Goal: Communication & Community: Participate in discussion

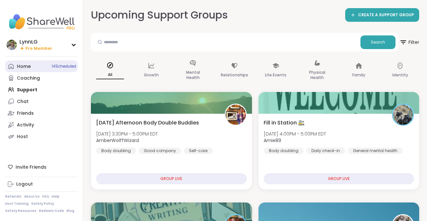
click at [58, 66] on span "14 Scheduled" at bounding box center [64, 66] width 24 height 5
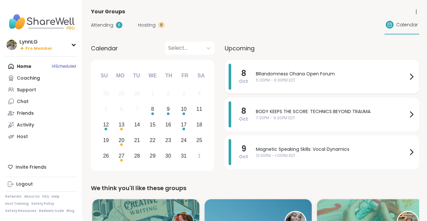
click at [350, 73] on span "BRandomness Ohana Open Forum" at bounding box center [332, 74] width 152 height 7
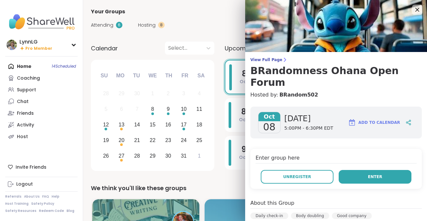
click at [368, 170] on button "Enter" at bounding box center [375, 177] width 73 height 14
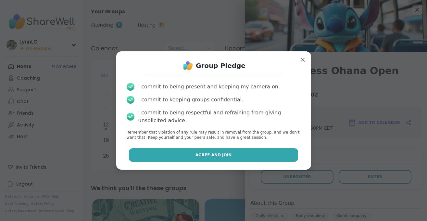
click at [220, 155] on span "Agree and Join" at bounding box center [214, 155] width 36 height 6
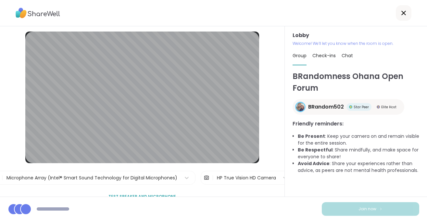
click at [333, 141] on li "Be Present : Keep your camera on and remain visible for the entire session." at bounding box center [359, 140] width 122 height 14
click at [427, 134] on div "Lobby Welcome! We’ll let you know when the room is open. Group Check-ins Chat B…" at bounding box center [356, 111] width 142 height 170
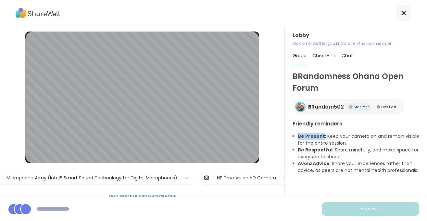
click at [427, 134] on div "Lobby Welcome! We’ll let you know when the room is open. Group Check-ins Chat B…" at bounding box center [356, 111] width 142 height 170
click at [270, 209] on div "Join now" at bounding box center [213, 209] width 427 height 24
click at [404, 13] on icon at bounding box center [404, 13] width 5 height 5
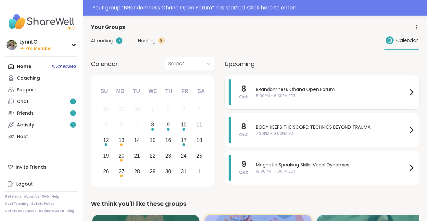
click at [351, 89] on span "BRandomness Ohana Open Forum" at bounding box center [332, 89] width 152 height 7
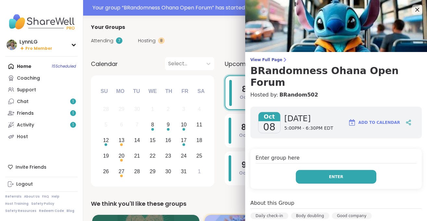
click at [324, 170] on button "Enter" at bounding box center [336, 177] width 81 height 14
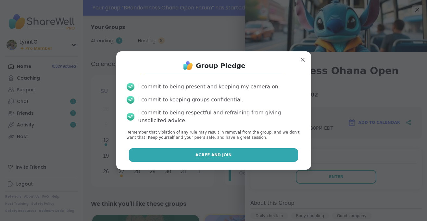
click at [223, 157] on span "Agree and Join" at bounding box center [214, 155] width 36 height 6
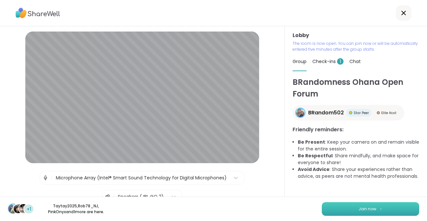
click at [371, 213] on button "Join now" at bounding box center [371, 209] width 98 height 14
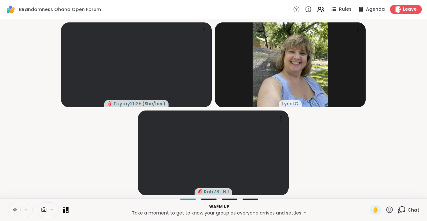
click at [17, 210] on icon at bounding box center [15, 210] width 6 height 6
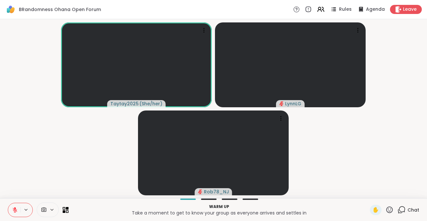
click at [15, 212] on icon at bounding box center [15, 210] width 5 height 5
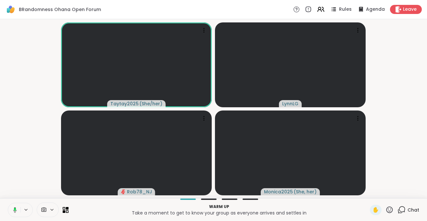
click at [19, 213] on button at bounding box center [13, 210] width 13 height 14
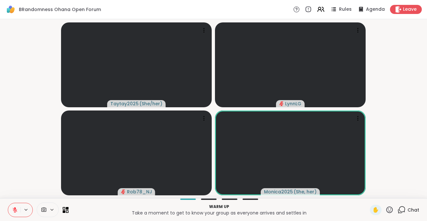
click at [14, 213] on button at bounding box center [14, 210] width 12 height 14
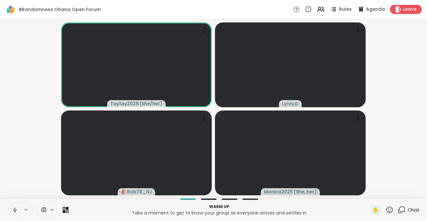
click at [15, 212] on icon at bounding box center [15, 210] width 6 height 6
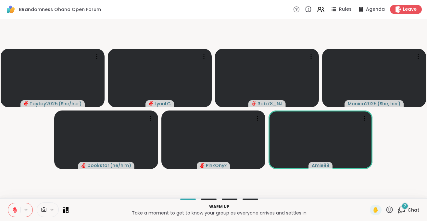
click at [15, 211] on icon at bounding box center [15, 210] width 6 height 6
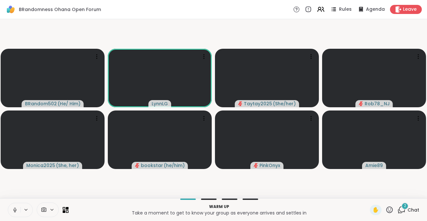
click at [16, 211] on icon at bounding box center [14, 210] width 3 height 2
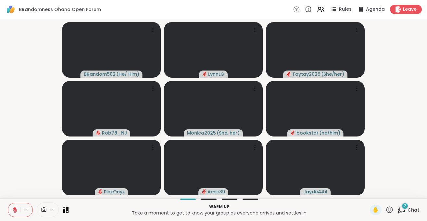
click at [14, 214] on button at bounding box center [14, 210] width 12 height 14
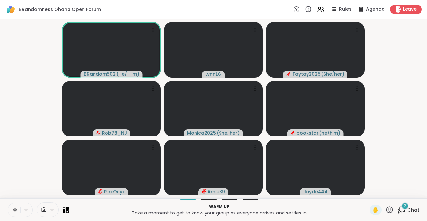
click at [14, 214] on button at bounding box center [14, 210] width 12 height 14
click at [13, 211] on icon at bounding box center [15, 210] width 6 height 6
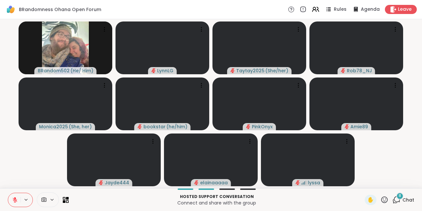
click at [409, 198] on span "Chat" at bounding box center [408, 199] width 12 height 7
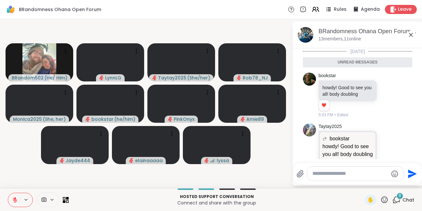
scroll to position [347, 0]
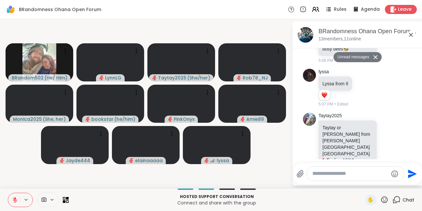
click at [383, 198] on icon at bounding box center [384, 199] width 8 height 8
click at [364, 177] on div "❤️" at bounding box center [365, 182] width 12 height 10
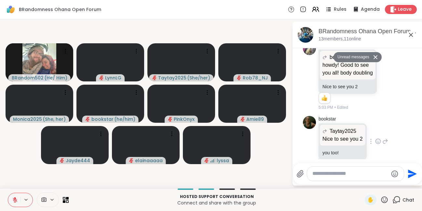
scroll to position [0, 0]
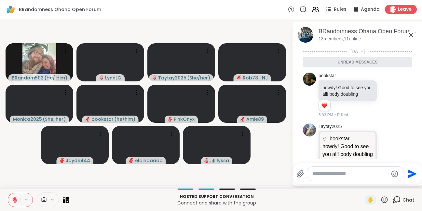
click at [355, 61] on div "Unread messages" at bounding box center [357, 62] width 109 height 10
click at [356, 64] on div "Unread messages" at bounding box center [357, 62] width 109 height 10
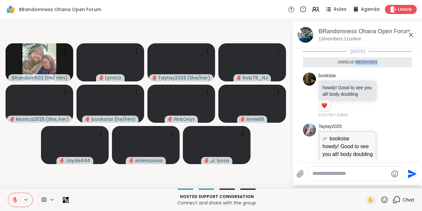
click at [356, 64] on div "Unread messages" at bounding box center [357, 62] width 109 height 10
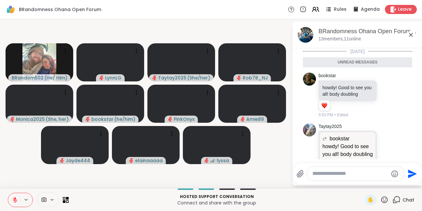
click at [356, 64] on div "Unread messages" at bounding box center [357, 62] width 109 height 10
click at [385, 77] on div "bookstar howdy! Good to see you all! body doubling 1 1 5:03 PM • Edited" at bounding box center [358, 94] width 80 height 45
click at [413, 73] on li "bookstar howdy! Good to see you all! body doubling 1 1 5:03 PM • Edited" at bounding box center [357, 95] width 118 height 50
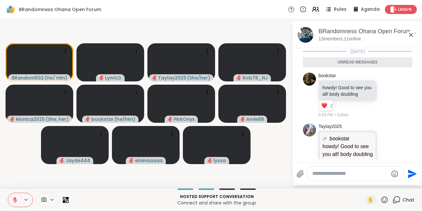
click at [384, 200] on icon at bounding box center [384, 199] width 8 height 8
click at [405, 184] on span "🎉" at bounding box center [408, 182] width 7 height 8
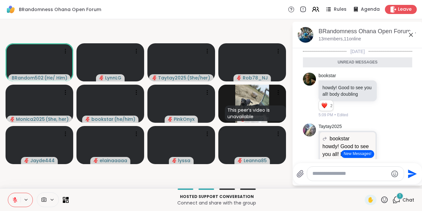
click at [342, 175] on textarea "Type your message" at bounding box center [350, 173] width 76 height 7
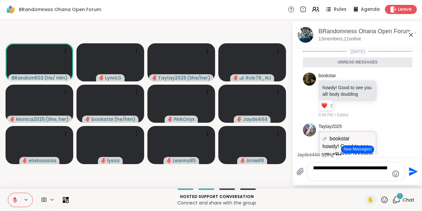
type textarea "**********"
click at [13, 201] on icon at bounding box center [15, 200] width 6 height 6
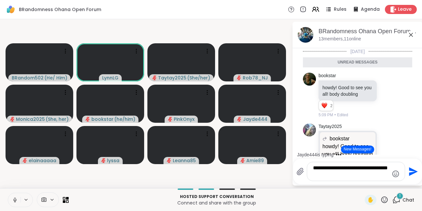
click at [14, 201] on icon at bounding box center [15, 200] width 6 height 6
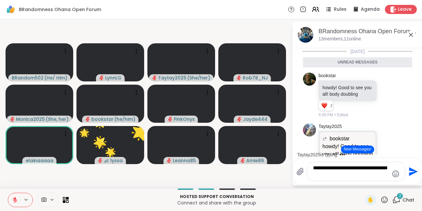
drag, startPoint x: 312, startPoint y: 167, endPoint x: 339, endPoint y: 178, distance: 29.2
click at [339, 178] on textarea "**********" at bounding box center [351, 170] width 76 height 13
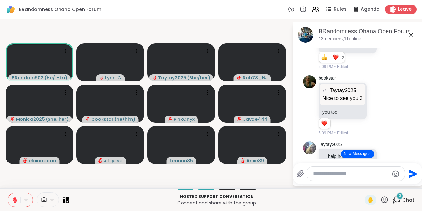
scroll to position [122, 0]
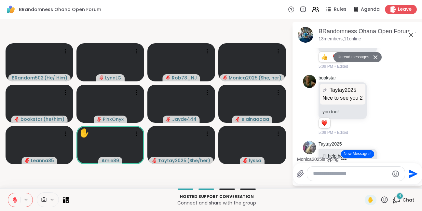
click at [384, 201] on icon at bounding box center [384, 199] width 7 height 7
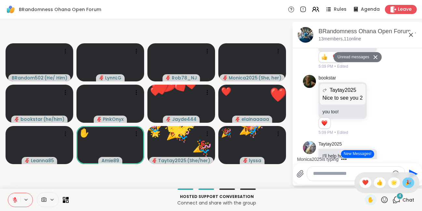
click at [409, 182] on span "🎉" at bounding box center [408, 182] width 7 height 8
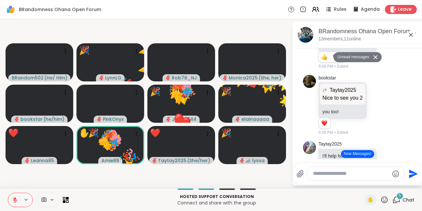
click at [384, 199] on icon at bounding box center [384, 199] width 7 height 7
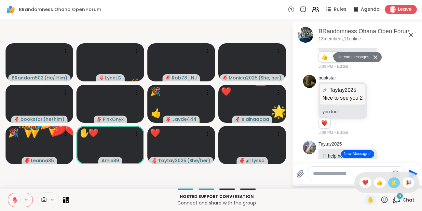
click at [391, 180] on span "🌟" at bounding box center [393, 182] width 7 height 8
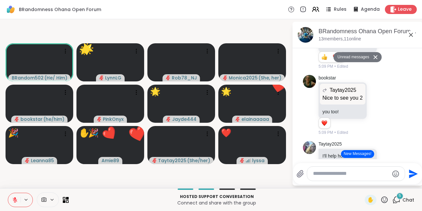
click at [385, 200] on icon at bounding box center [384, 199] width 8 height 8
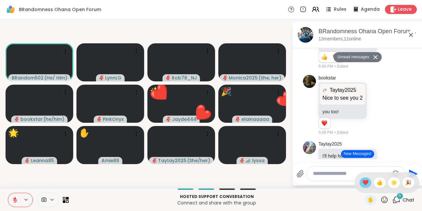
click at [362, 183] on span "❤️" at bounding box center [365, 182] width 7 height 8
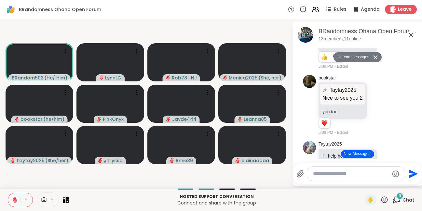
click at [320, 173] on textarea "Type your message" at bounding box center [351, 173] width 76 height 7
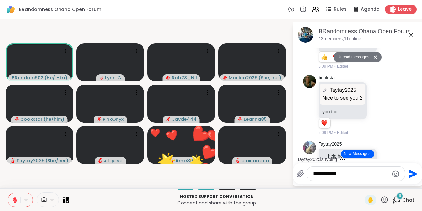
type textarea "**********"
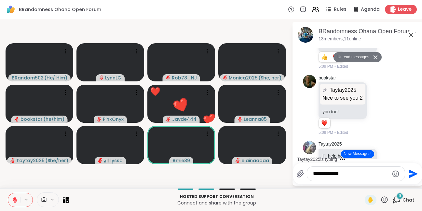
drag, startPoint x: 341, startPoint y: 175, endPoint x: 287, endPoint y: 176, distance: 54.3
click at [313, 176] on textarea "**********" at bounding box center [351, 173] width 76 height 7
click at [368, 197] on span "✋" at bounding box center [370, 200] width 7 height 8
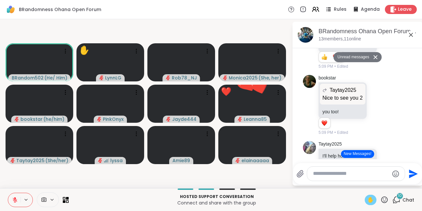
drag, startPoint x: 13, startPoint y: 200, endPoint x: 16, endPoint y: 206, distance: 6.3
click at [16, 206] on button at bounding box center [14, 200] width 12 height 14
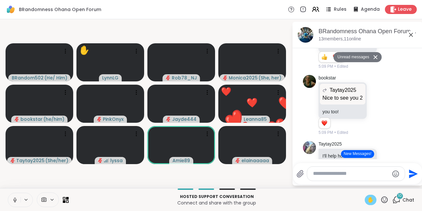
click at [16, 204] on button at bounding box center [14, 200] width 12 height 14
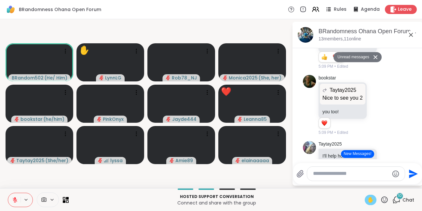
click at [15, 201] on icon at bounding box center [15, 200] width 6 height 6
click at [370, 201] on span "✋" at bounding box center [370, 200] width 7 height 8
click at [15, 202] on icon at bounding box center [15, 200] width 6 height 6
click at [14, 201] on icon at bounding box center [15, 199] width 5 height 5
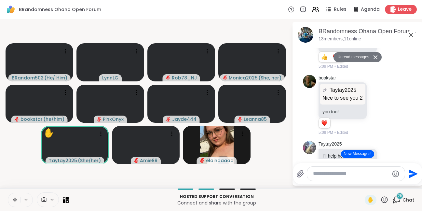
click at [16, 201] on icon at bounding box center [15, 200] width 6 height 6
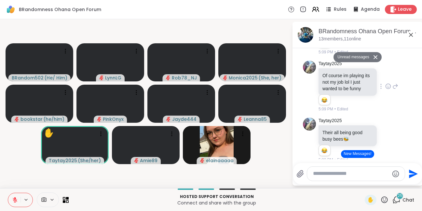
scroll to position [286, 0]
click at [325, 174] on textarea "Type your message" at bounding box center [351, 173] width 76 height 7
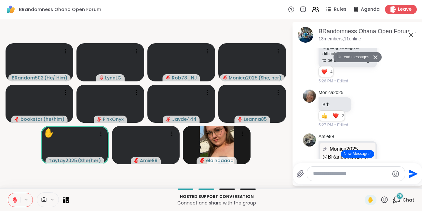
scroll to position [1, 0]
click at [321, 173] on textarea "Type your message" at bounding box center [351, 173] width 76 height 7
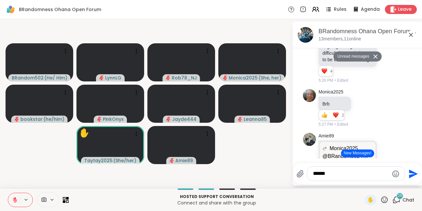
click at [9, 201] on button at bounding box center [14, 200] width 12 height 14
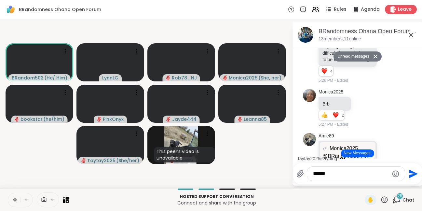
drag, startPoint x: 17, startPoint y: 200, endPoint x: 28, endPoint y: 198, distance: 10.5
click at [19, 204] on button at bounding box center [14, 200] width 12 height 14
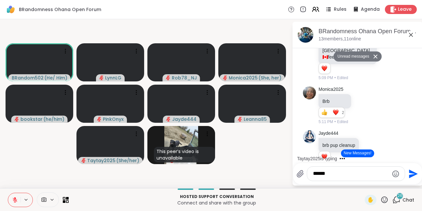
scroll to position [485, 0]
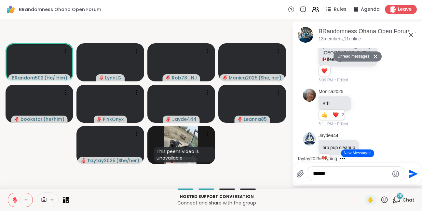
click at [328, 173] on textarea "******" at bounding box center [351, 173] width 76 height 7
type textarea "*"
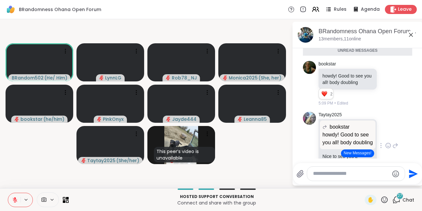
scroll to position [0, 0]
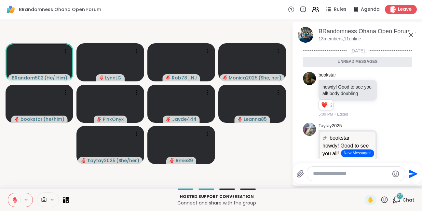
click at [359, 61] on div "Unread messages" at bounding box center [357, 62] width 109 height 10
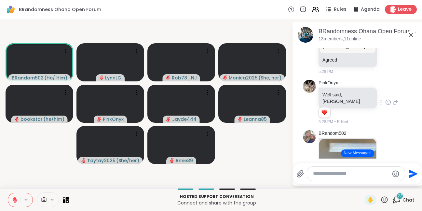
scroll to position [1266, 0]
click at [392, 98] on icon at bounding box center [395, 102] width 6 height 8
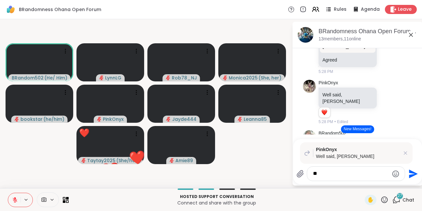
type textarea "*"
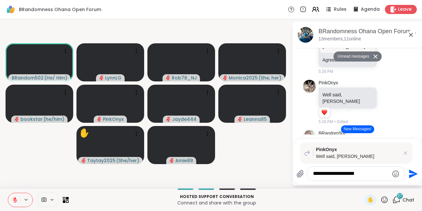
scroll to position [1266, 0]
type textarea "**********"
click at [395, 173] on icon "Emoji picker" at bounding box center [395, 173] width 7 height 7
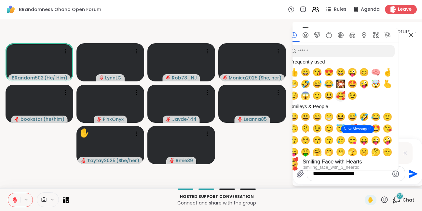
click at [337, 96] on span "🥰" at bounding box center [340, 95] width 10 height 9
click at [338, 94] on span "🥰" at bounding box center [340, 95] width 10 height 9
click at [327, 204] on p "Connect and share with the group" at bounding box center [216, 202] width 288 height 7
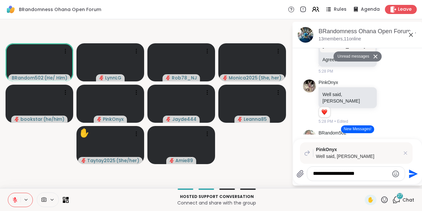
click at [370, 173] on textarea "**********" at bounding box center [351, 173] width 76 height 7
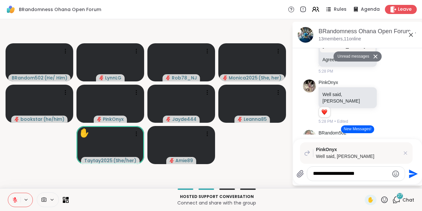
click at [393, 173] on icon "Emoji picker" at bounding box center [395, 174] width 8 height 8
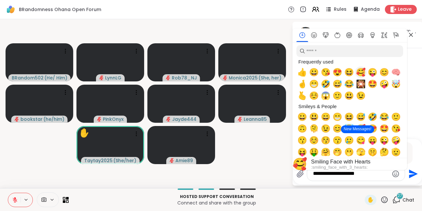
click at [360, 72] on span "🥰" at bounding box center [361, 72] width 10 height 9
click at [358, 72] on span "🥰" at bounding box center [361, 72] width 10 height 9
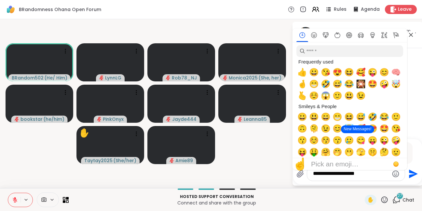
click at [411, 174] on icon "Send" at bounding box center [413, 173] width 9 height 9
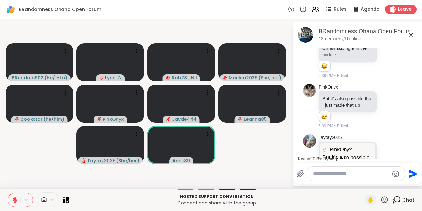
scroll to position [2479, 0]
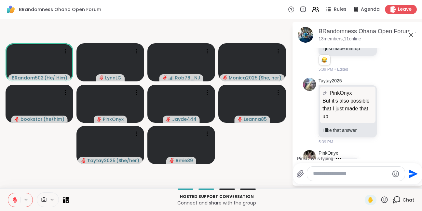
click at [17, 202] on icon at bounding box center [15, 200] width 6 height 6
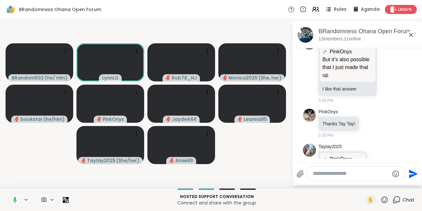
scroll to position [2530, 0]
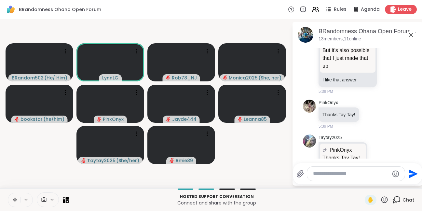
click at [15, 201] on icon at bounding box center [15, 201] width 0 height 1
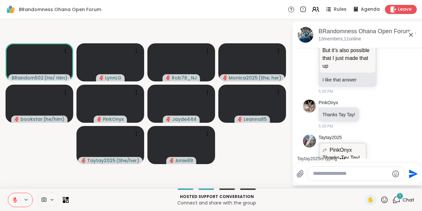
scroll to position [2584, 0]
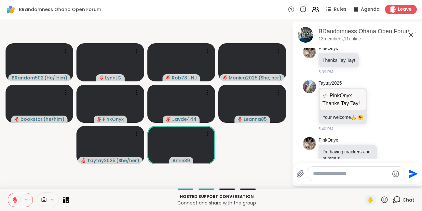
click at [384, 199] on icon at bounding box center [384, 199] width 8 height 8
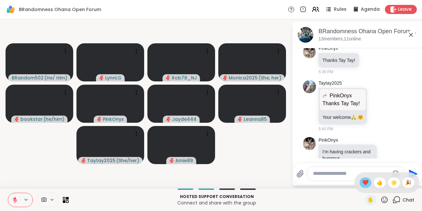
click at [362, 180] on span "❤️" at bounding box center [365, 182] width 7 height 8
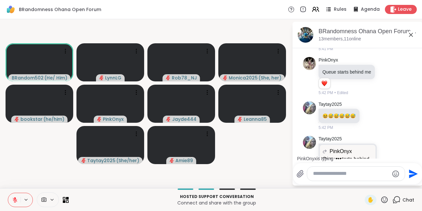
scroll to position [2803, 0]
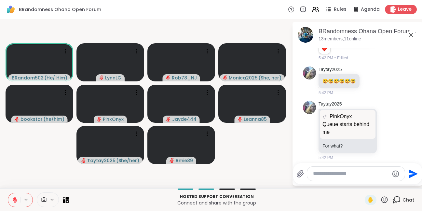
click at [384, 200] on icon at bounding box center [384, 199] width 8 height 8
click at [408, 183] on span "🎉" at bounding box center [408, 182] width 7 height 8
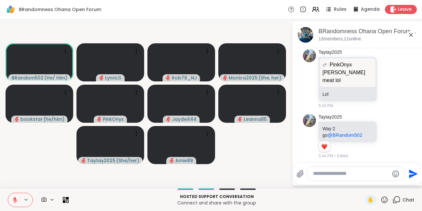
scroll to position [3030, 0]
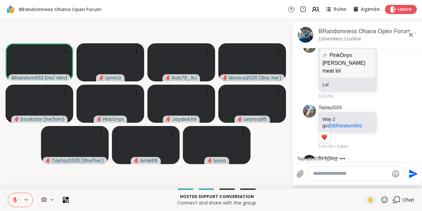
click at [326, 175] on textarea "Type your message" at bounding box center [351, 173] width 76 height 7
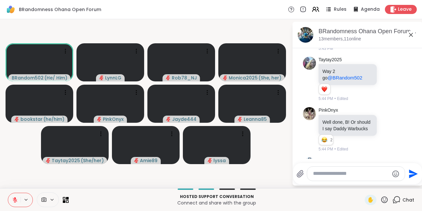
scroll to position [3086, 0]
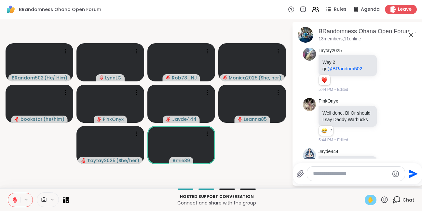
click at [367, 199] on span "✋" at bounding box center [370, 200] width 7 height 8
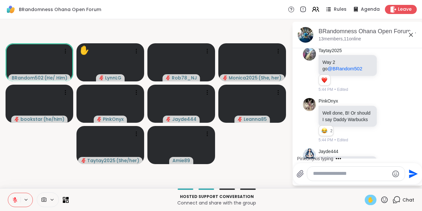
scroll to position [3121, 0]
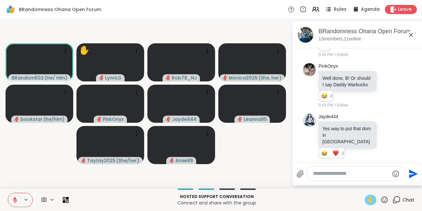
click at [368, 199] on span "✋" at bounding box center [370, 200] width 7 height 8
click at [367, 199] on span "✋" at bounding box center [370, 200] width 7 height 8
click at [369, 200] on span "✋" at bounding box center [370, 200] width 7 height 8
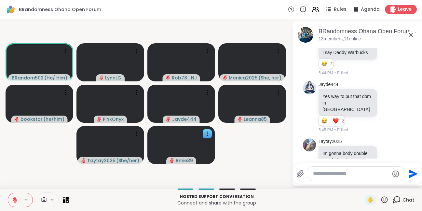
scroll to position [3154, 0]
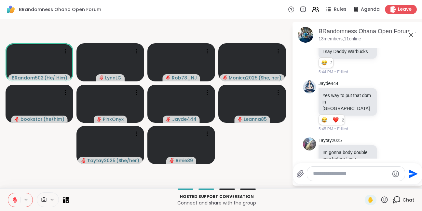
click at [15, 200] on icon at bounding box center [15, 199] width 5 height 5
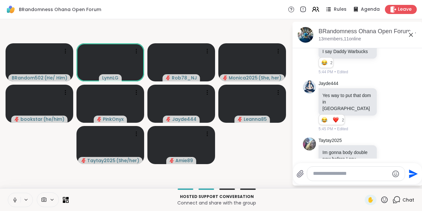
click at [16, 201] on icon at bounding box center [14, 200] width 3 height 2
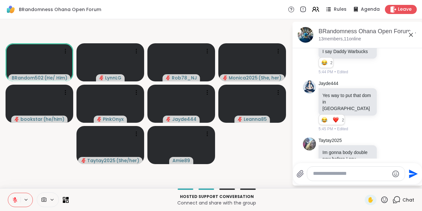
click at [14, 201] on icon at bounding box center [15, 200] width 6 height 6
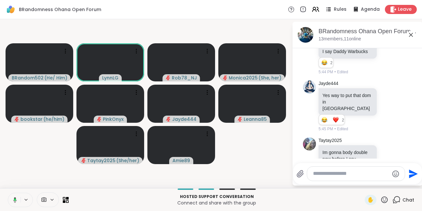
click at [15, 201] on icon at bounding box center [15, 200] width 4 height 6
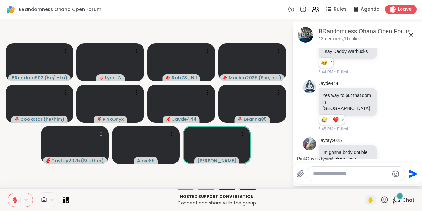
scroll to position [3190, 0]
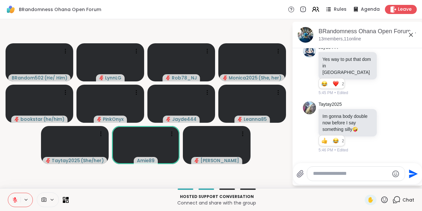
click at [17, 200] on icon at bounding box center [15, 200] width 6 height 6
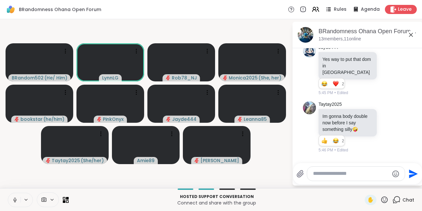
drag, startPoint x: 17, startPoint y: 201, endPoint x: 20, endPoint y: 190, distance: 10.4
click at [17, 200] on icon at bounding box center [15, 200] width 6 height 6
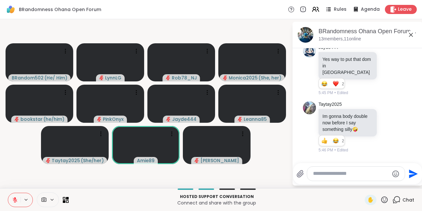
click at [13, 203] on button at bounding box center [14, 200] width 12 height 14
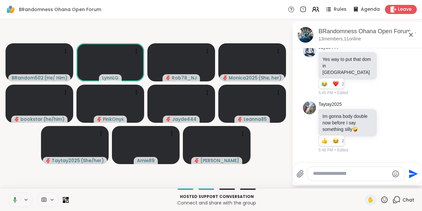
click at [14, 201] on icon at bounding box center [15, 200] width 4 height 6
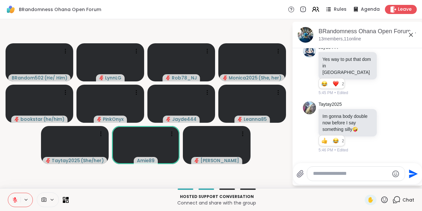
click at [15, 175] on video-player-container "BRandom502 ( He/ Him ) LynnLG Rob78_NJ Monica2025 ( She, her ) bookstar ( he/hi…" at bounding box center [146, 104] width 284 height 164
click at [15, 203] on button at bounding box center [14, 200] width 12 height 14
click at [16, 202] on icon at bounding box center [15, 200] width 6 height 6
click at [16, 203] on button at bounding box center [14, 200] width 12 height 14
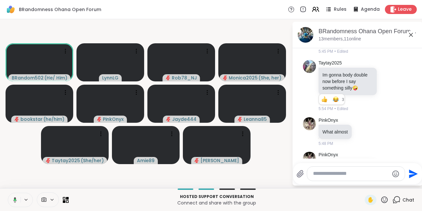
click at [15, 202] on icon at bounding box center [14, 200] width 6 height 6
click at [17, 200] on icon at bounding box center [15, 199] width 5 height 5
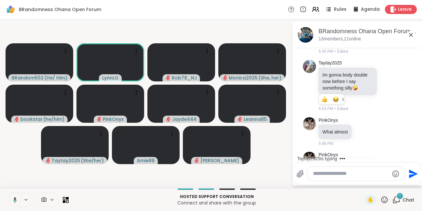
scroll to position [3273, 0]
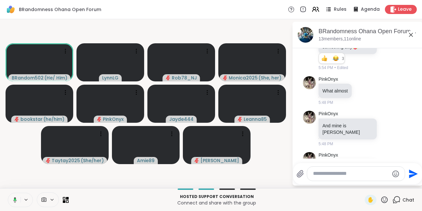
click at [16, 203] on button at bounding box center [13, 200] width 13 height 14
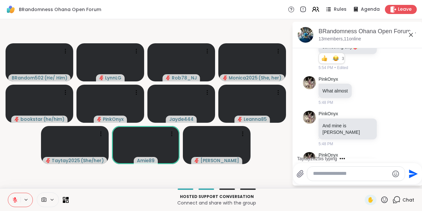
scroll to position [3307, 0]
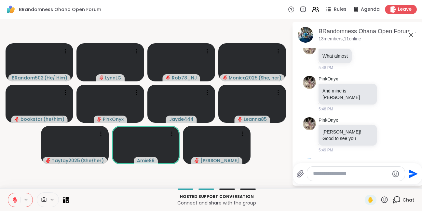
click at [15, 202] on icon at bounding box center [15, 199] width 5 height 5
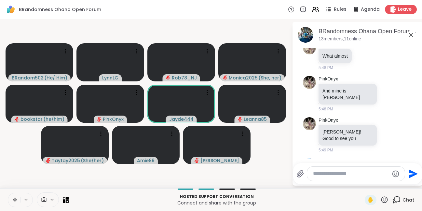
click at [15, 202] on icon at bounding box center [15, 200] width 6 height 6
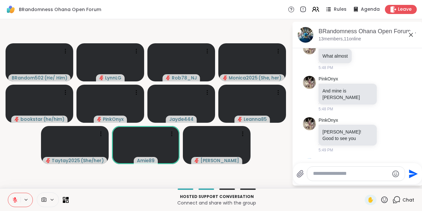
click at [15, 202] on icon at bounding box center [15, 199] width 5 height 5
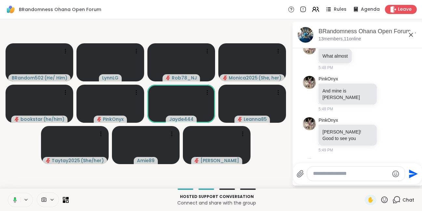
click at [13, 200] on icon at bounding box center [14, 200] width 6 height 6
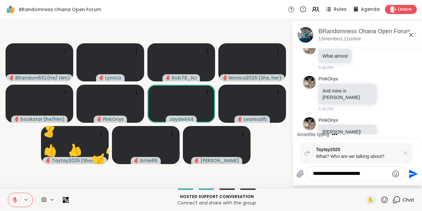
type textarea "**********"
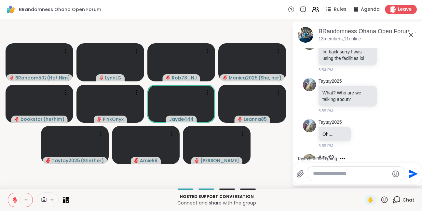
scroll to position [3493, 0]
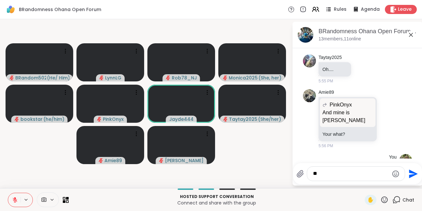
type textarea "*"
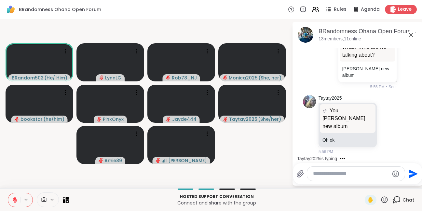
scroll to position [3729, 0]
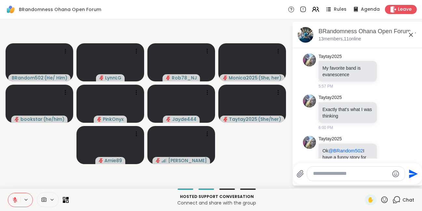
drag, startPoint x: 13, startPoint y: 201, endPoint x: 31, endPoint y: 173, distance: 33.2
click at [15, 200] on icon at bounding box center [15, 200] width 6 height 6
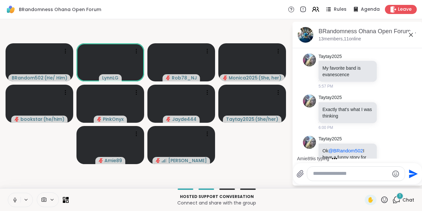
scroll to position [3764, 0]
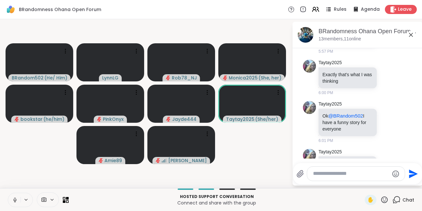
click at [15, 203] on button at bounding box center [14, 200] width 12 height 14
click at [16, 202] on icon at bounding box center [15, 199] width 5 height 5
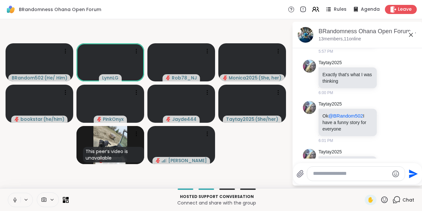
click at [15, 204] on button at bounding box center [14, 200] width 12 height 14
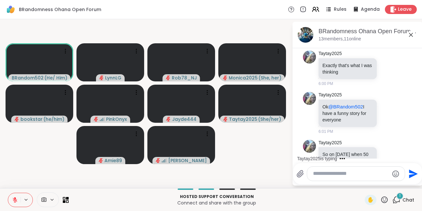
scroll to position [3821, 0]
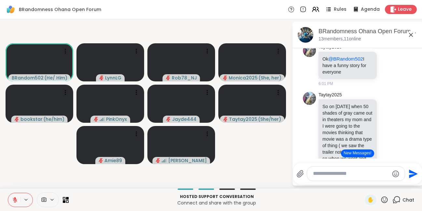
click at [11, 198] on button at bounding box center [14, 200] width 12 height 14
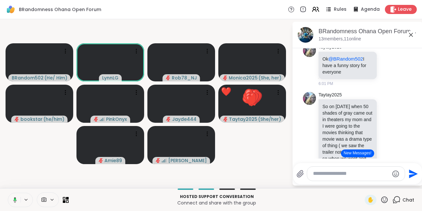
click at [15, 203] on button at bounding box center [13, 200] width 13 height 14
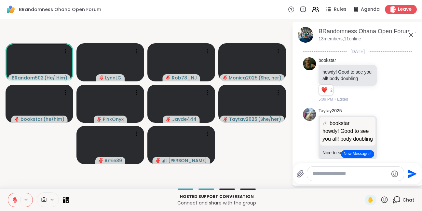
scroll to position [3821, 0]
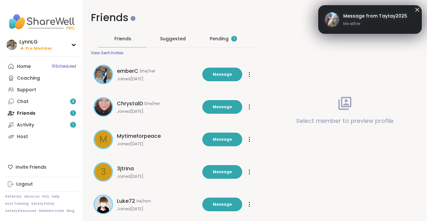
click at [220, 36] on div "Pending 1" at bounding box center [223, 38] width 27 height 7
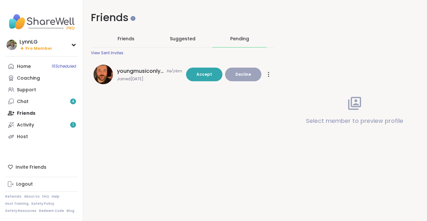
click at [124, 75] on span "youngmusiconlypage" at bounding box center [141, 71] width 49 height 8
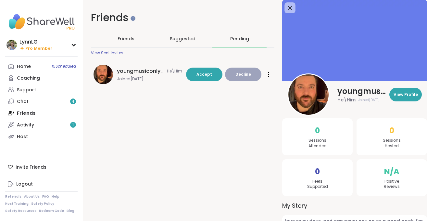
click at [286, 8] on icon at bounding box center [290, 8] width 8 height 8
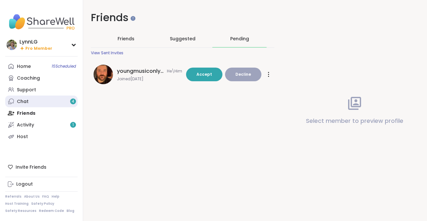
click at [30, 102] on link "Chat 4" at bounding box center [41, 102] width 72 height 12
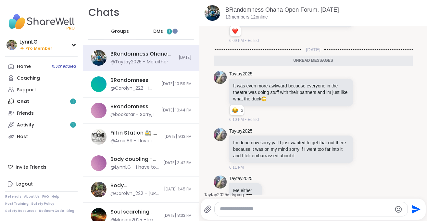
click at [155, 31] on span "DMs" at bounding box center [158, 31] width 10 height 7
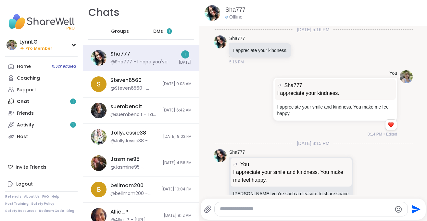
scroll to position [218, 0]
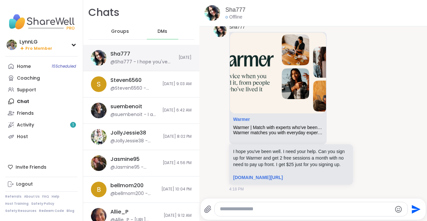
click at [145, 55] on div "Sha777 @Sha777 - I hope you've been well. I need your help. Can you sign up for…" at bounding box center [143, 57] width 64 height 15
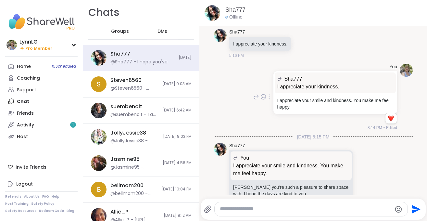
scroll to position [0, 0]
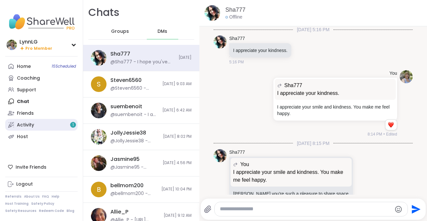
click at [32, 124] on div "Activity 1" at bounding box center [25, 125] width 17 height 7
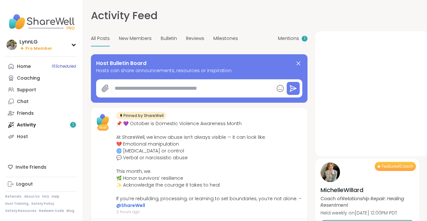
type textarea "*"
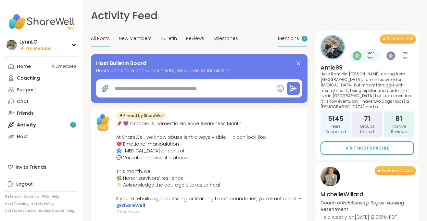
click at [286, 38] on span "Mentions" at bounding box center [288, 38] width 21 height 7
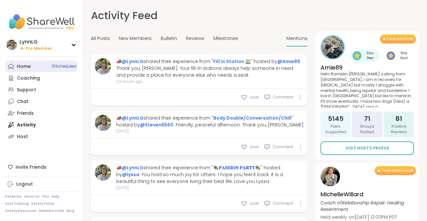
click at [32, 65] on link "Home 15 Scheduled" at bounding box center [41, 66] width 72 height 12
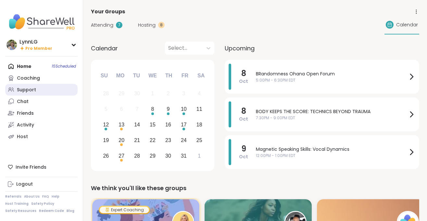
click at [53, 91] on link "Support" at bounding box center [41, 90] width 72 height 12
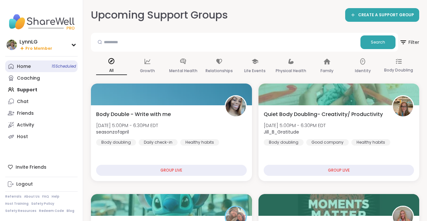
click at [54, 64] on span "15 Scheduled" at bounding box center [64, 66] width 24 height 5
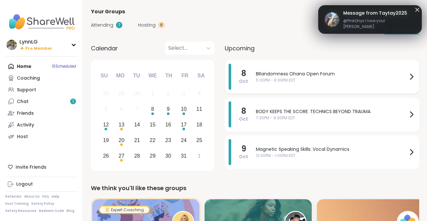
click at [350, 75] on span "BRandomness Ohana Open Forum" at bounding box center [332, 74] width 152 height 7
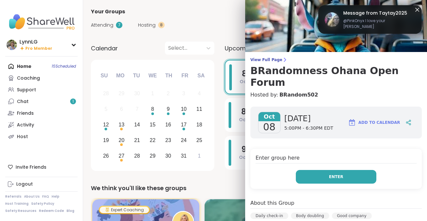
click at [333, 174] on span "Enter" at bounding box center [336, 177] width 14 height 6
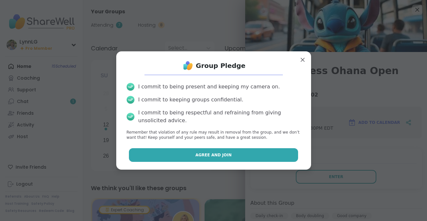
click at [223, 159] on button "Agree and Join" at bounding box center [213, 155] width 169 height 14
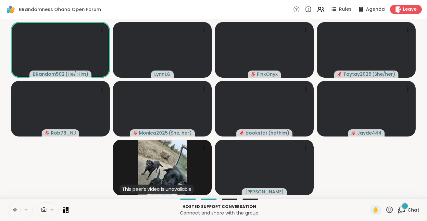
click at [12, 211] on icon at bounding box center [15, 210] width 6 height 6
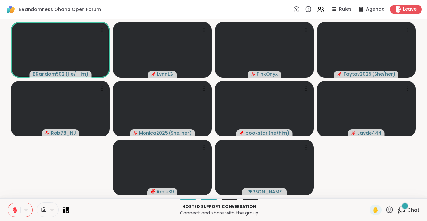
click at [413, 209] on span "Chat" at bounding box center [414, 210] width 12 height 7
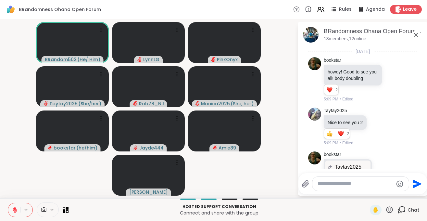
scroll to position [4324, 0]
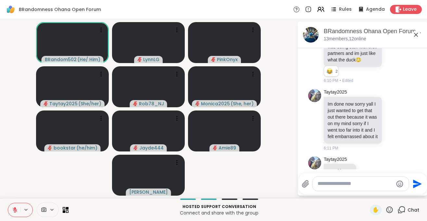
click at [44, 174] on video-player-container "BRandom502 ( He/ Him ) LynnLG PinkOnyx Taytay2025 ( She/her ) Rob78_NJ Monica20…" at bounding box center [149, 109] width 290 height 174
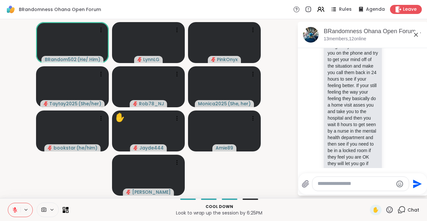
scroll to position [4847, 0]
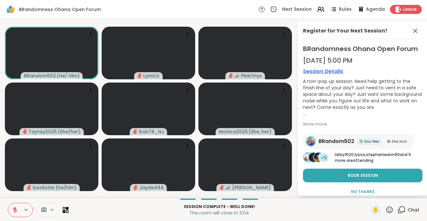
click at [16, 212] on icon at bounding box center [15, 210] width 6 height 6
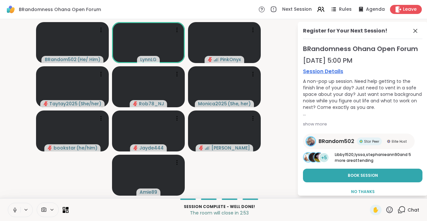
click at [17, 211] on icon at bounding box center [15, 210] width 6 height 6
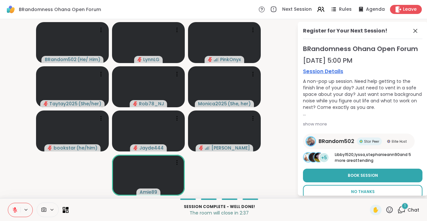
click at [361, 192] on span "No Thanks" at bounding box center [363, 192] width 24 height 6
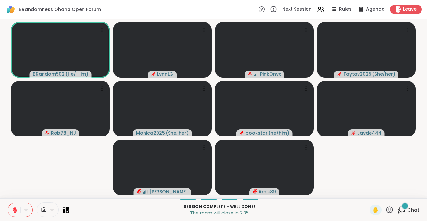
click at [417, 208] on span "Chat" at bounding box center [414, 210] width 12 height 7
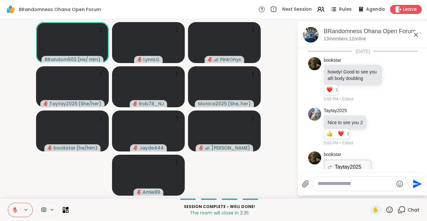
scroll to position [5040, 0]
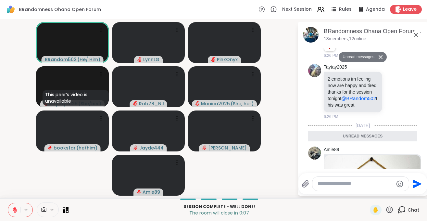
scroll to position [5075, 0]
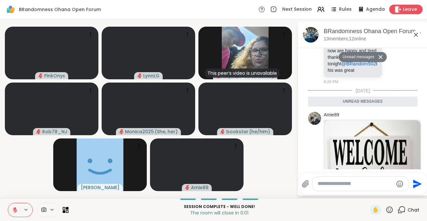
click at [411, 8] on span "Leave" at bounding box center [410, 9] width 14 height 7
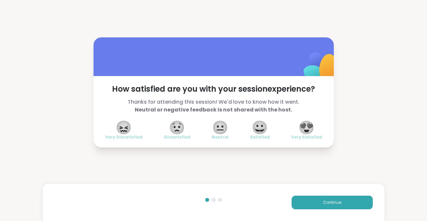
click at [307, 132] on span "😍" at bounding box center [307, 128] width 16 height 12
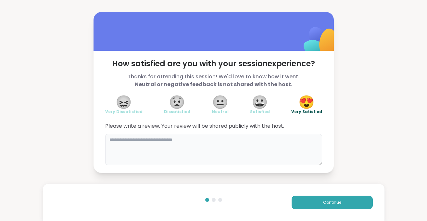
click at [226, 148] on textarea at bounding box center [213, 149] width 217 height 31
click at [121, 140] on textarea "To enrich screen reader interactions, please activate Accessibility in Grammarl…" at bounding box center [213, 149] width 217 height 31
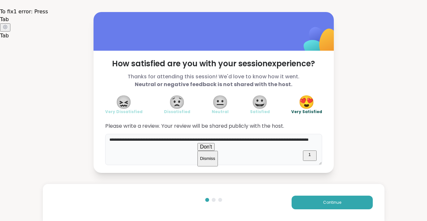
click at [212, 148] on span "Don't" at bounding box center [206, 147] width 12 height 6
click at [151, 148] on textarea "**********" at bounding box center [213, 149] width 217 height 31
type textarea "**********"
click at [309, 156] on html "**********" at bounding box center [213, 110] width 427 height 221
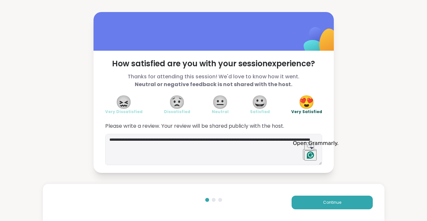
click at [312, 155] on icon "Open Grammarly. 0 Suggestions." at bounding box center [310, 154] width 7 height 7
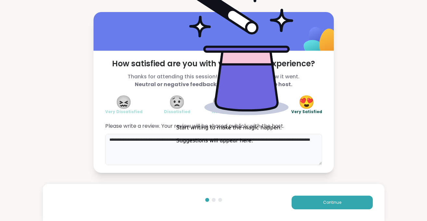
click at [151, 147] on textarea "**********" at bounding box center [213, 149] width 217 height 31
drag, startPoint x: 146, startPoint y: 146, endPoint x: 95, endPoint y: 138, distance: 51.8
click at [105, 136] on textarea "**********" at bounding box center [213, 149] width 217 height 31
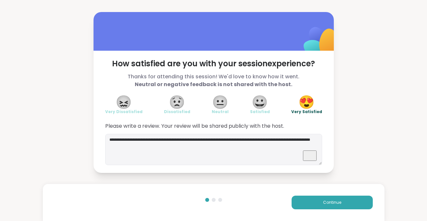
click at [309, 156] on html "**********" at bounding box center [213, 110] width 427 height 221
click at [310, 156] on html "**********" at bounding box center [213, 110] width 427 height 221
click at [312, 155] on icon "Open Grammarly. 0 Suggestions." at bounding box center [310, 154] width 7 height 7
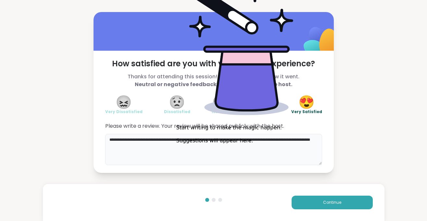
click at [312, 155] on textarea "**********" at bounding box center [213, 149] width 217 height 31
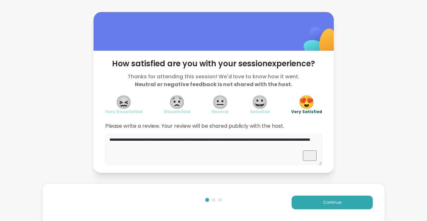
click at [186, 149] on textarea "**********" at bounding box center [213, 149] width 217 height 31
click at [334, 200] on span "Continue" at bounding box center [332, 203] width 18 height 6
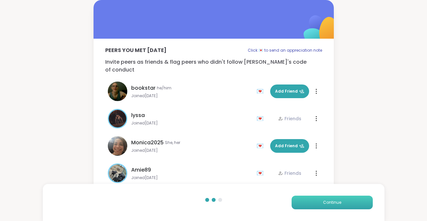
click at [336, 200] on span "Continue" at bounding box center [332, 203] width 18 height 6
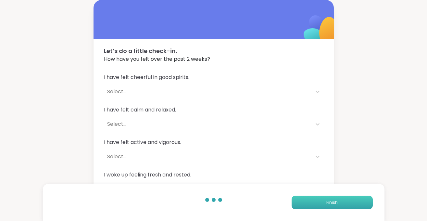
click at [337, 200] on span "Finish" at bounding box center [332, 203] width 11 height 6
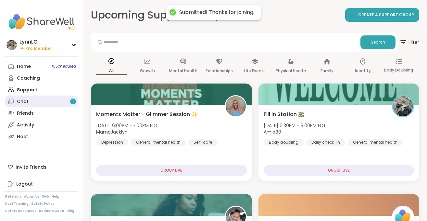
click at [30, 101] on link "Chat 1" at bounding box center [41, 102] width 72 height 12
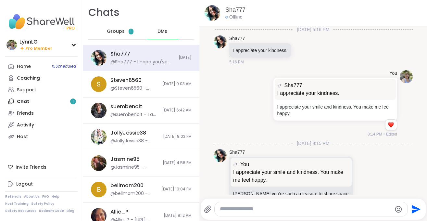
scroll to position [203, 0]
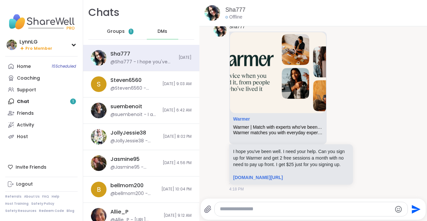
click at [115, 30] on span "Groups" at bounding box center [116, 31] width 18 height 7
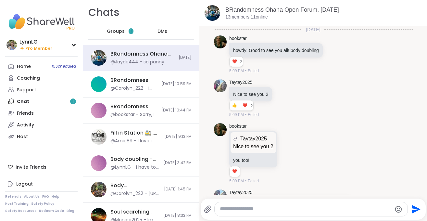
scroll to position [4269, 0]
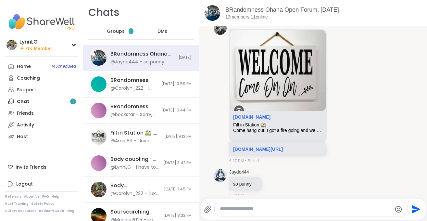
click at [267, 212] on textarea "Type your message" at bounding box center [306, 209] width 172 height 7
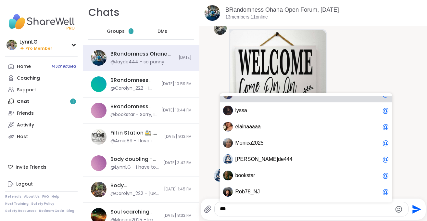
scroll to position [0, 0]
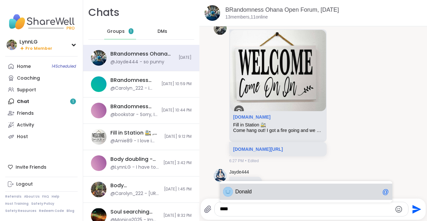
click at [254, 193] on span "Don ald" at bounding box center [308, 192] width 145 height 7
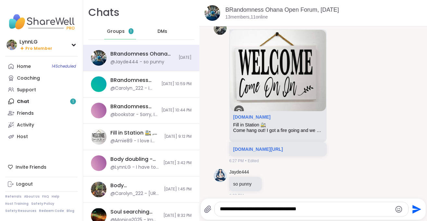
type textarea "**********"
